Goal: Task Accomplishment & Management: Manage account settings

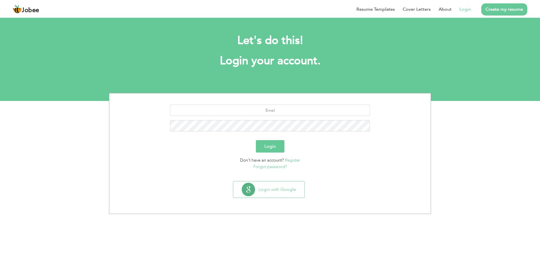
click at [468, 10] on link "Login" at bounding box center [466, 9] width 12 height 7
click at [272, 107] on input "text" at bounding box center [270, 110] width 200 height 11
type input "[EMAIL_ADDRESS][DOMAIN_NAME]"
click at [278, 144] on button "Login" at bounding box center [270, 146] width 29 height 12
